Goal: Find specific page/section: Find specific page/section

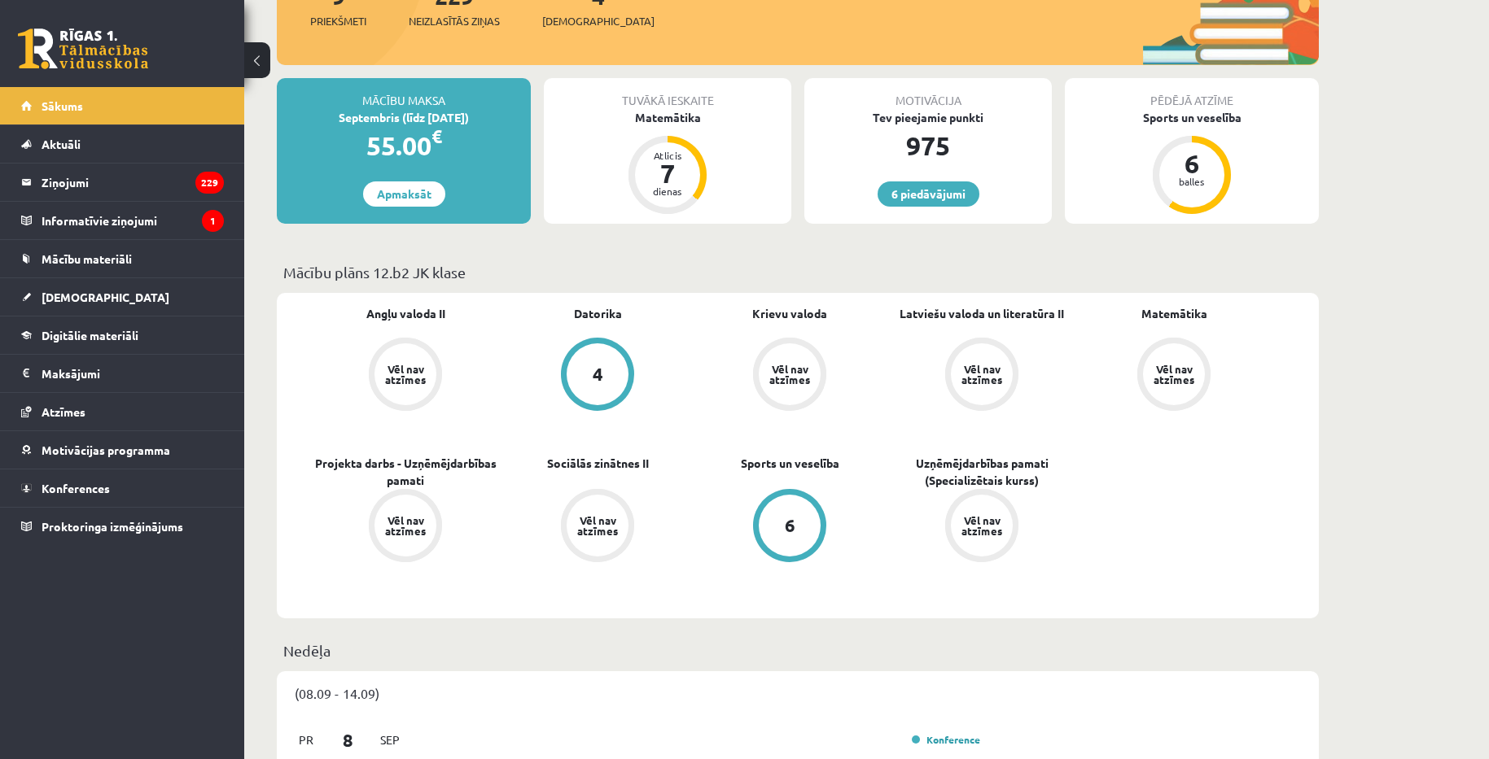
scroll to position [244, 0]
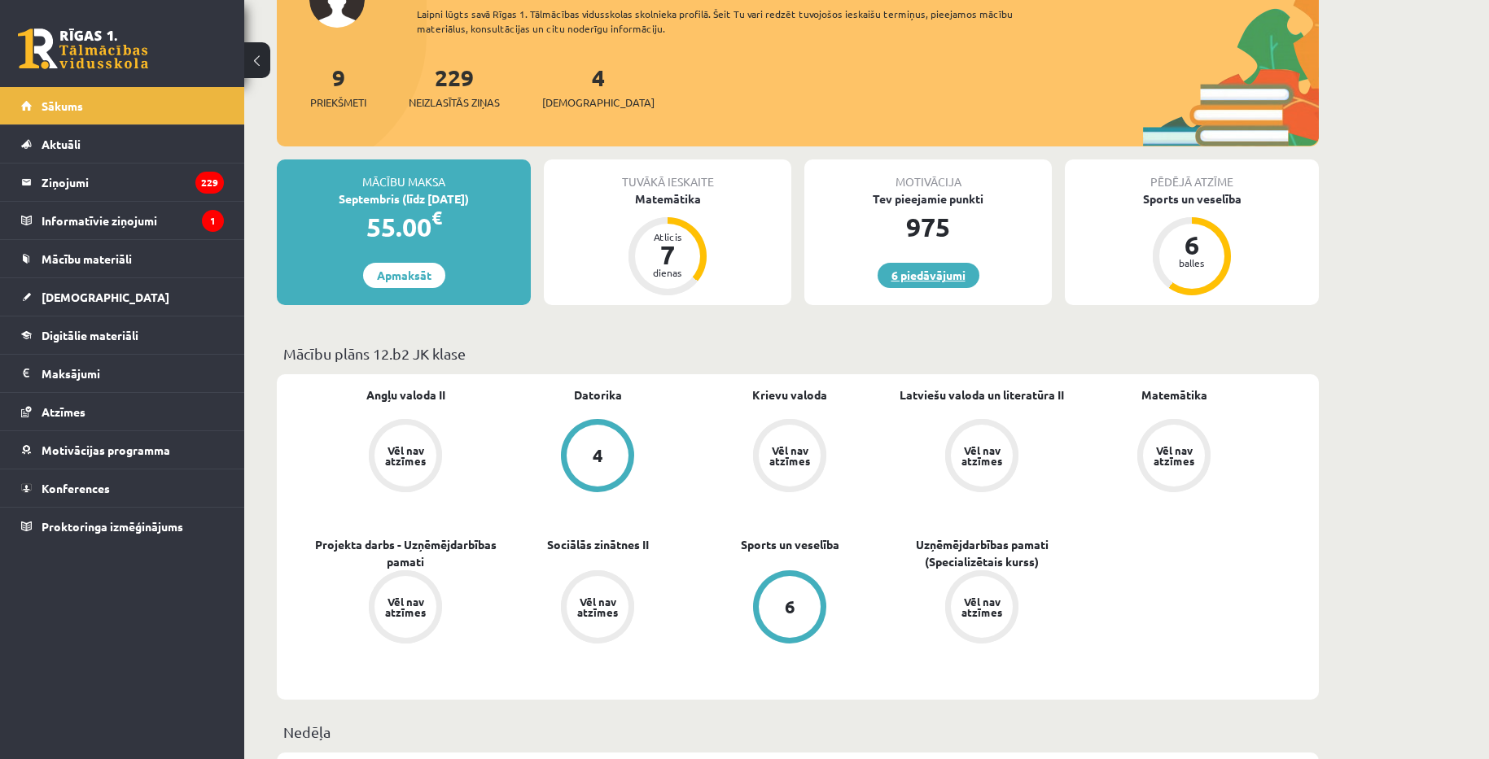
click at [942, 282] on link "6 piedāvājumi" at bounding box center [928, 275] width 102 height 25
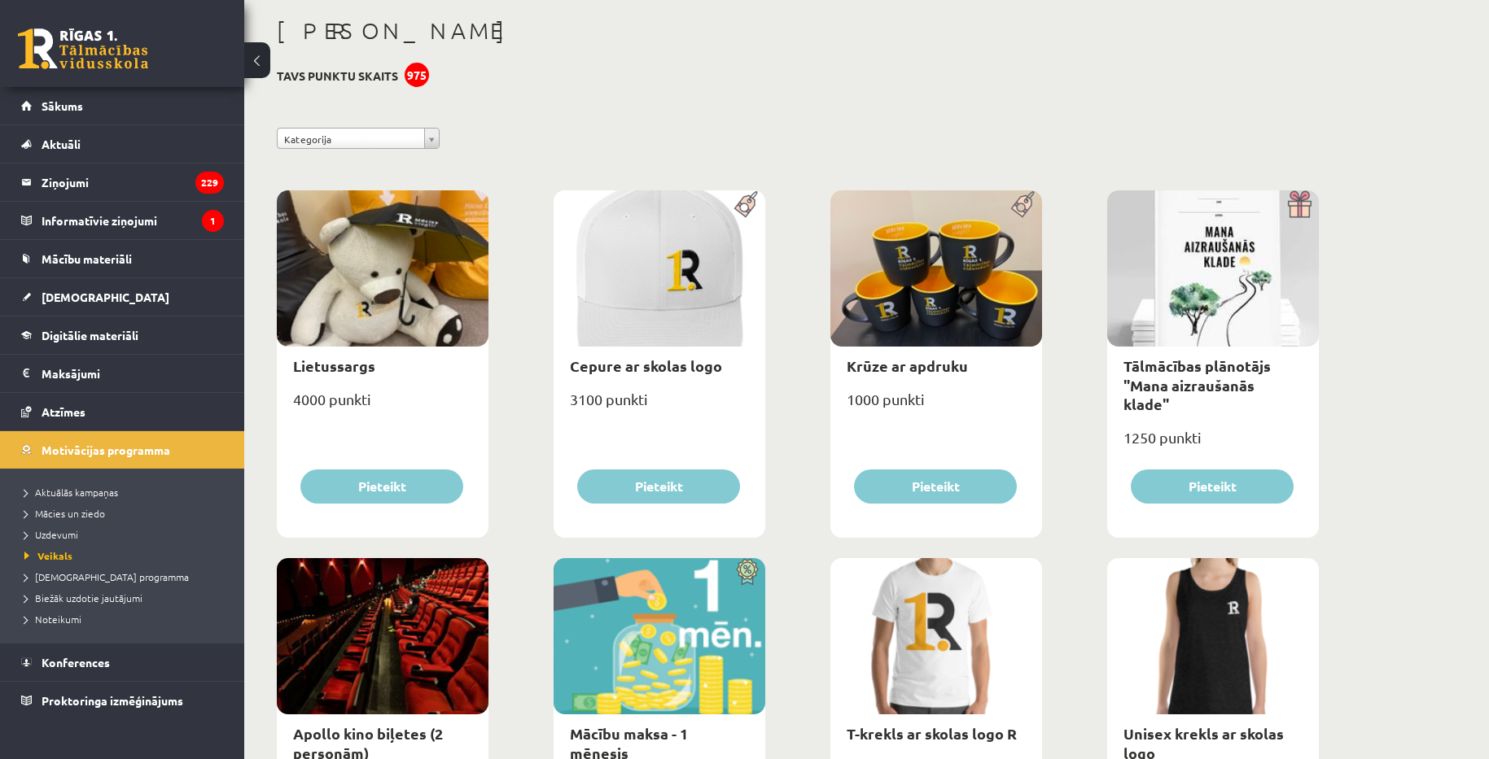
scroll to position [32, 0]
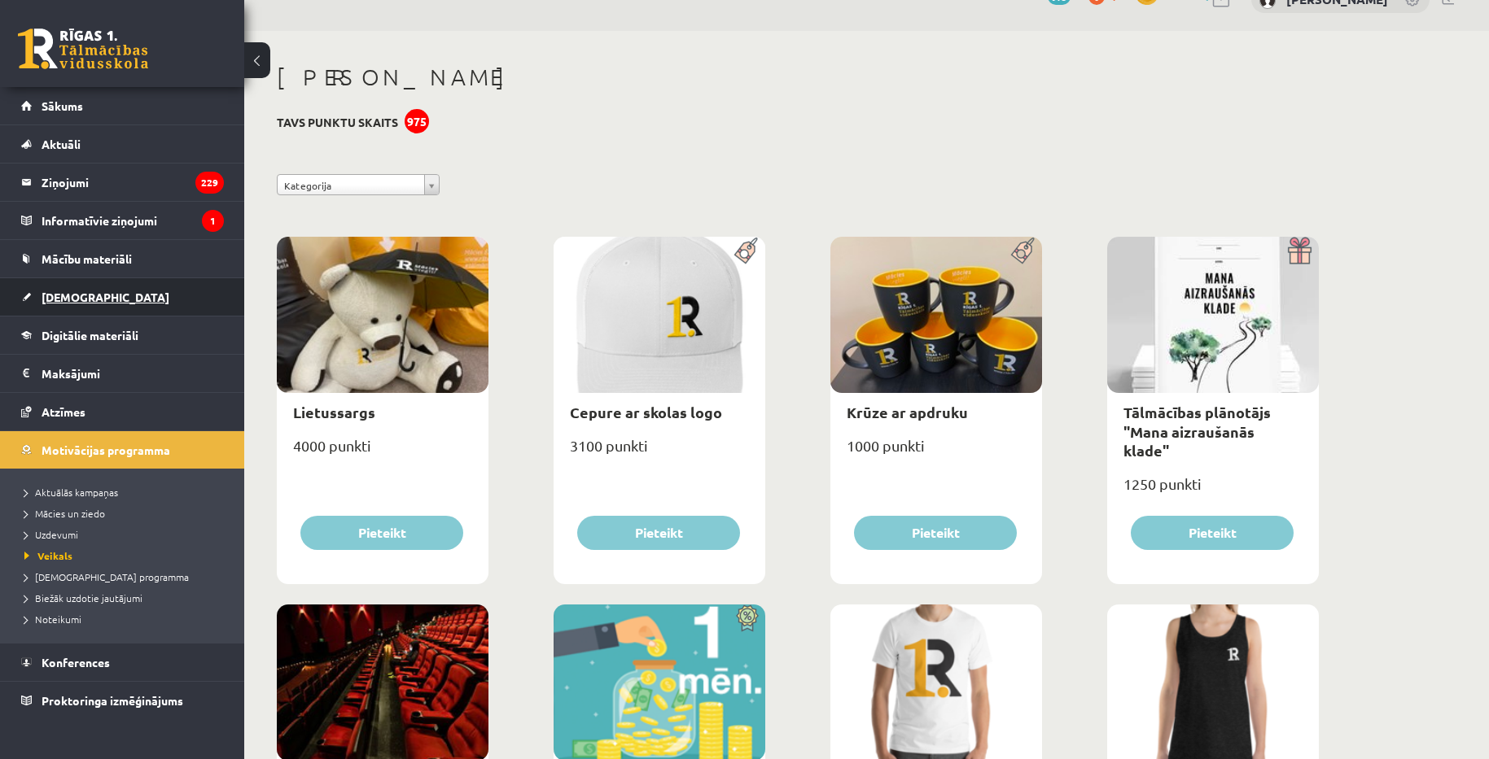
click at [75, 300] on span "[DEMOGRAPHIC_DATA]" at bounding box center [106, 297] width 128 height 15
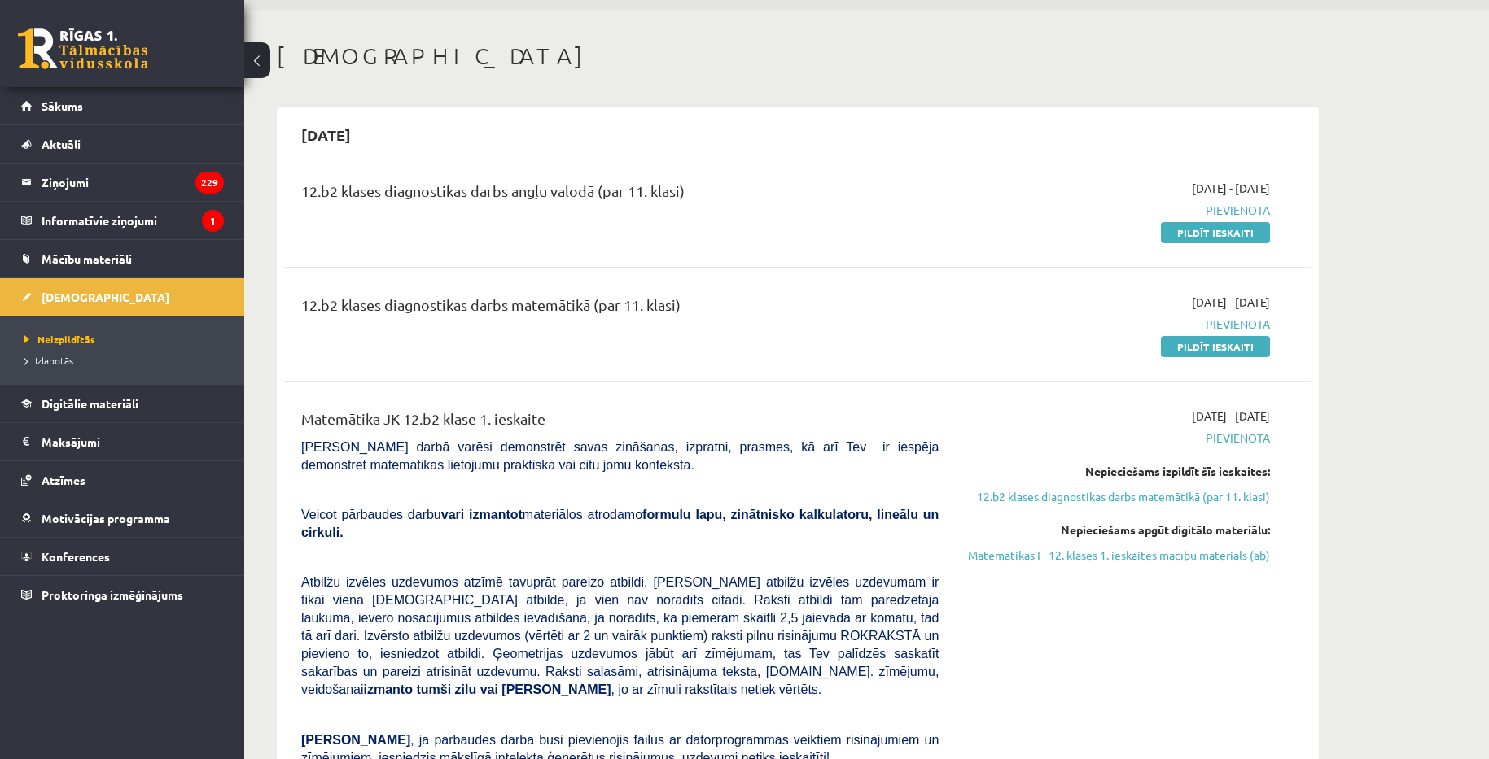
scroll to position [81, 0]
